Goal: Book appointment/travel/reservation

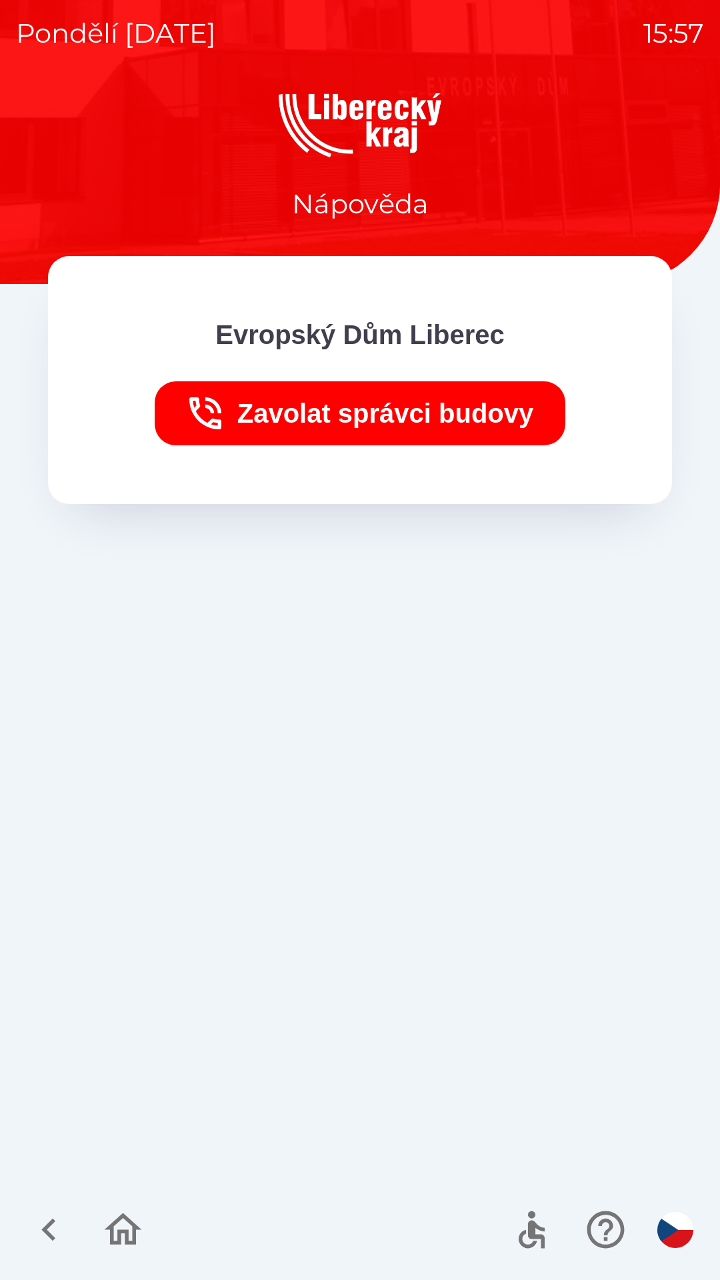
click at [62, 1220] on icon "button" at bounding box center [49, 1230] width 45 height 45
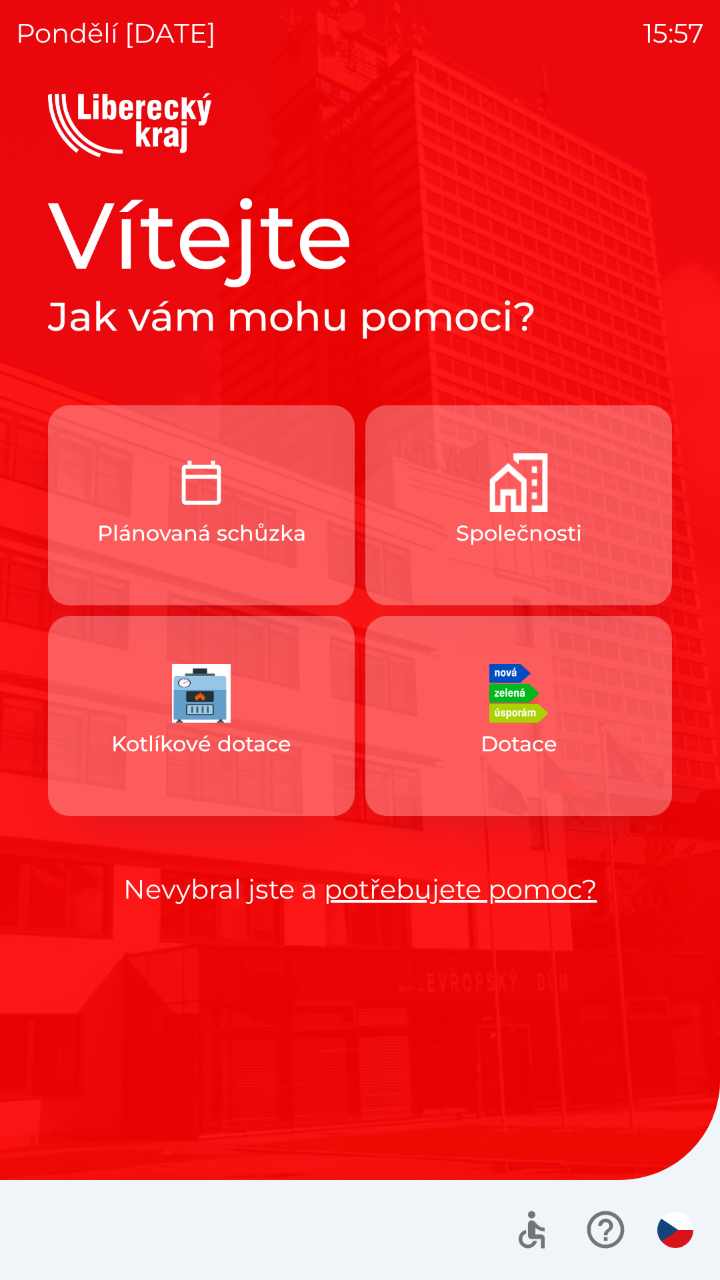
click at [218, 547] on p "Plánovaná schůzka" at bounding box center [201, 534] width 209 height 32
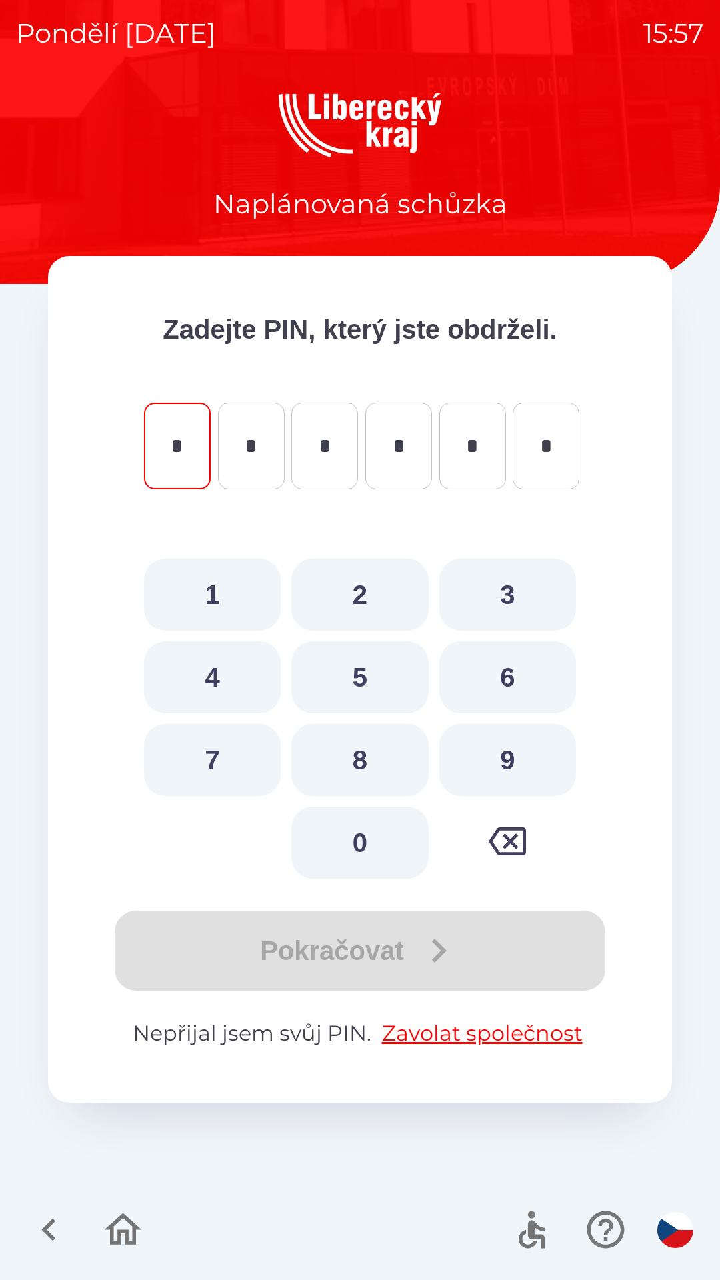
click at [57, 1225] on icon "button" at bounding box center [49, 1230] width 45 height 45
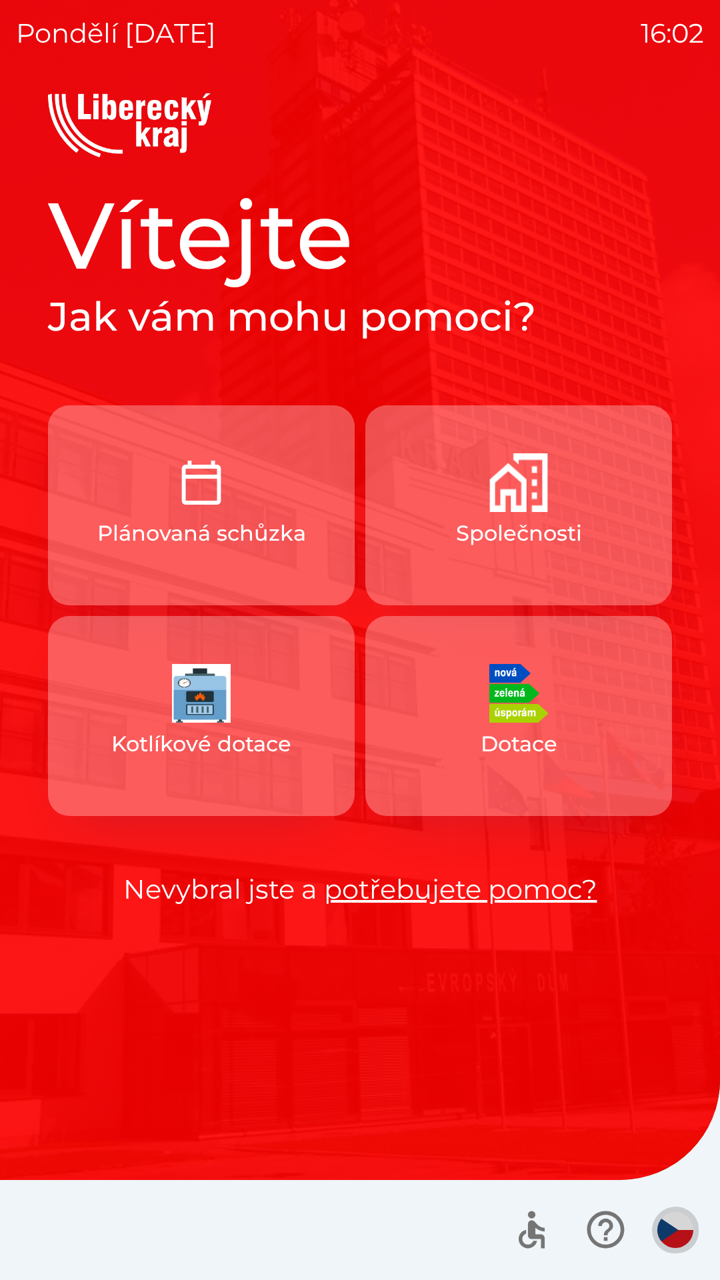
click at [663, 1212] on button "button" at bounding box center [675, 1230] width 47 height 47
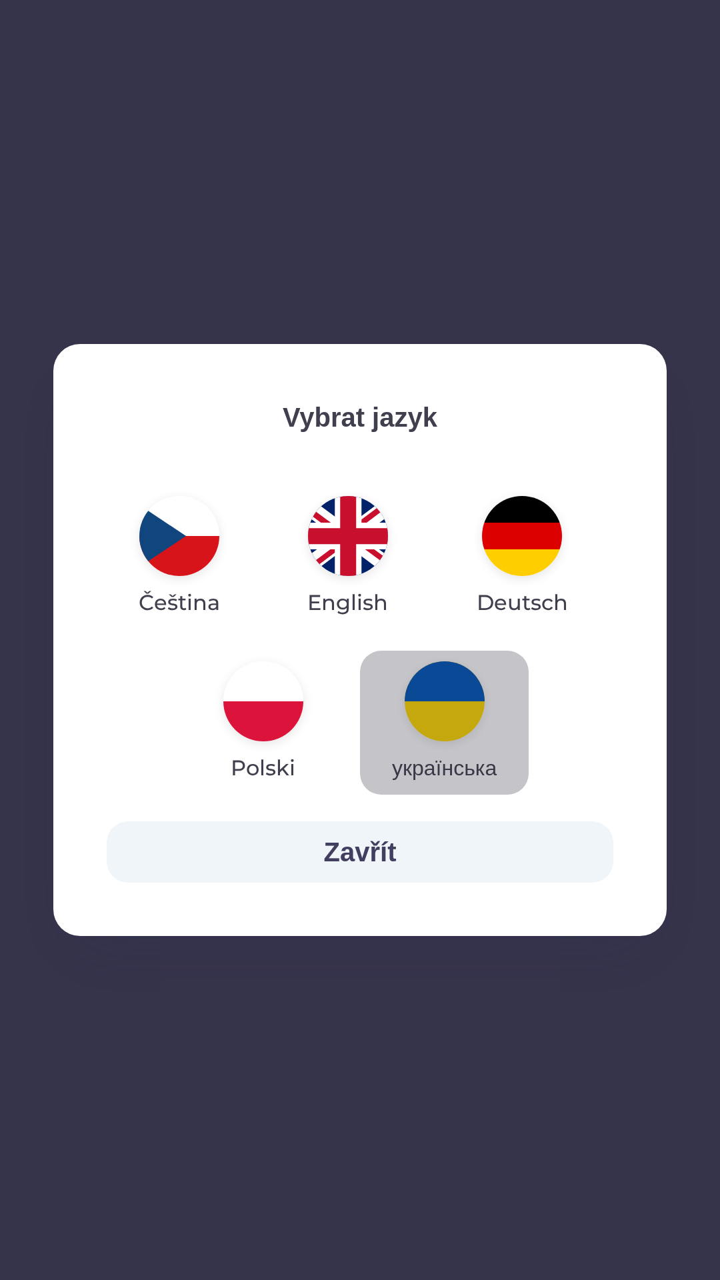
click at [449, 716] on img "button" at bounding box center [445, 702] width 80 height 80
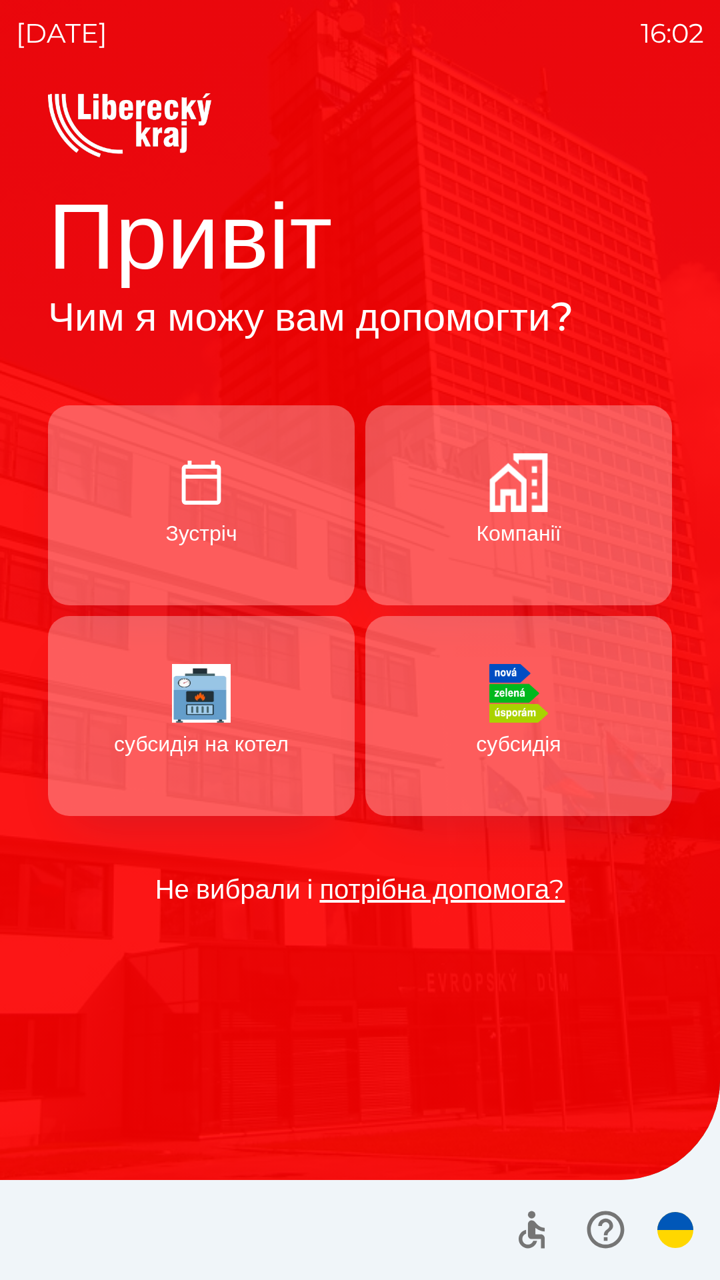
click at [269, 544] on button "Зустріч" at bounding box center [201, 505] width 307 height 200
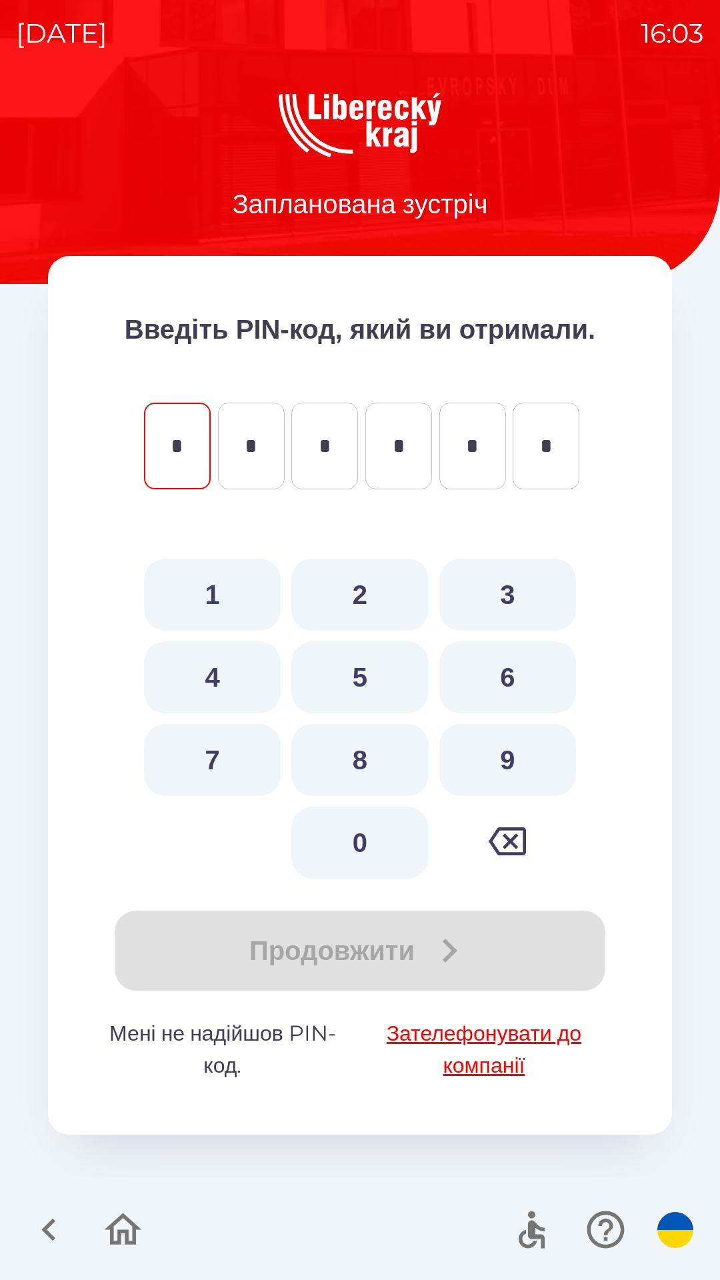
click at [33, 1213] on icon "button" at bounding box center [49, 1230] width 45 height 45
